Goal: Navigation & Orientation: Find specific page/section

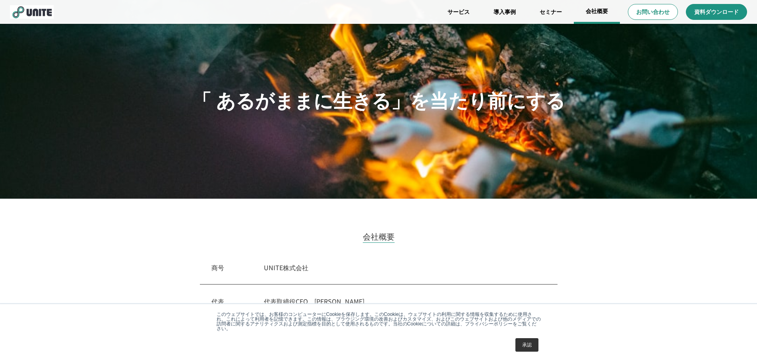
click at [596, 9] on link "会社概要" at bounding box center [597, 12] width 46 height 24
click at [510, 14] on link "導入事例" at bounding box center [505, 12] width 46 height 24
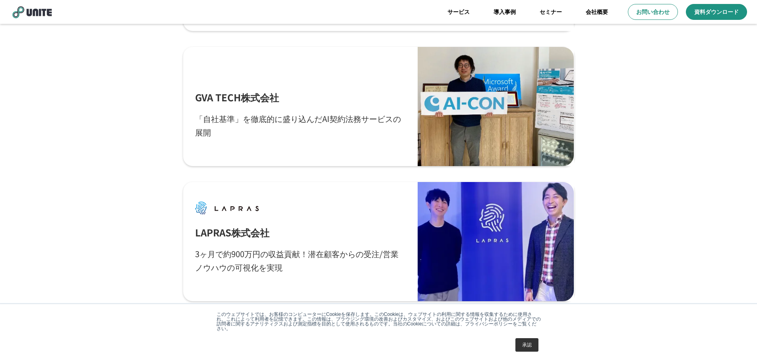
scroll to position [1082, 0]
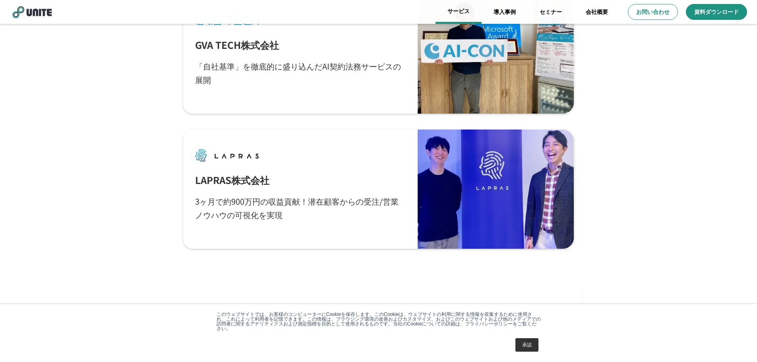
click at [469, 9] on link "サービス" at bounding box center [459, 12] width 46 height 24
click at [454, 14] on link "サービス" at bounding box center [459, 12] width 46 height 24
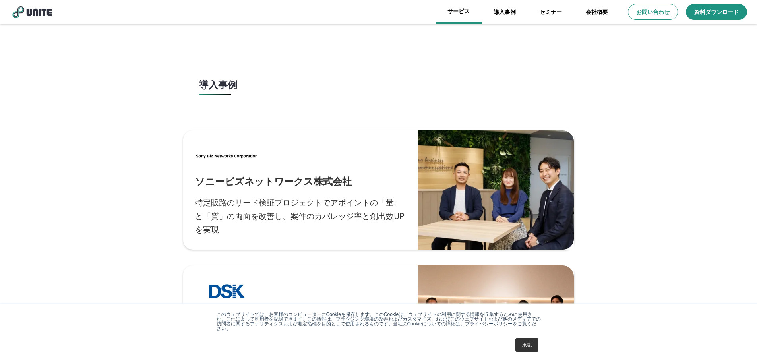
click at [447, 12] on link "サービス" at bounding box center [459, 12] width 46 height 24
click at [454, 13] on link "サービス" at bounding box center [459, 12] width 46 height 24
click at [561, 14] on link "セミナー" at bounding box center [551, 12] width 46 height 24
